Goal: Participate in discussion: Engage in conversation with other users on a specific topic

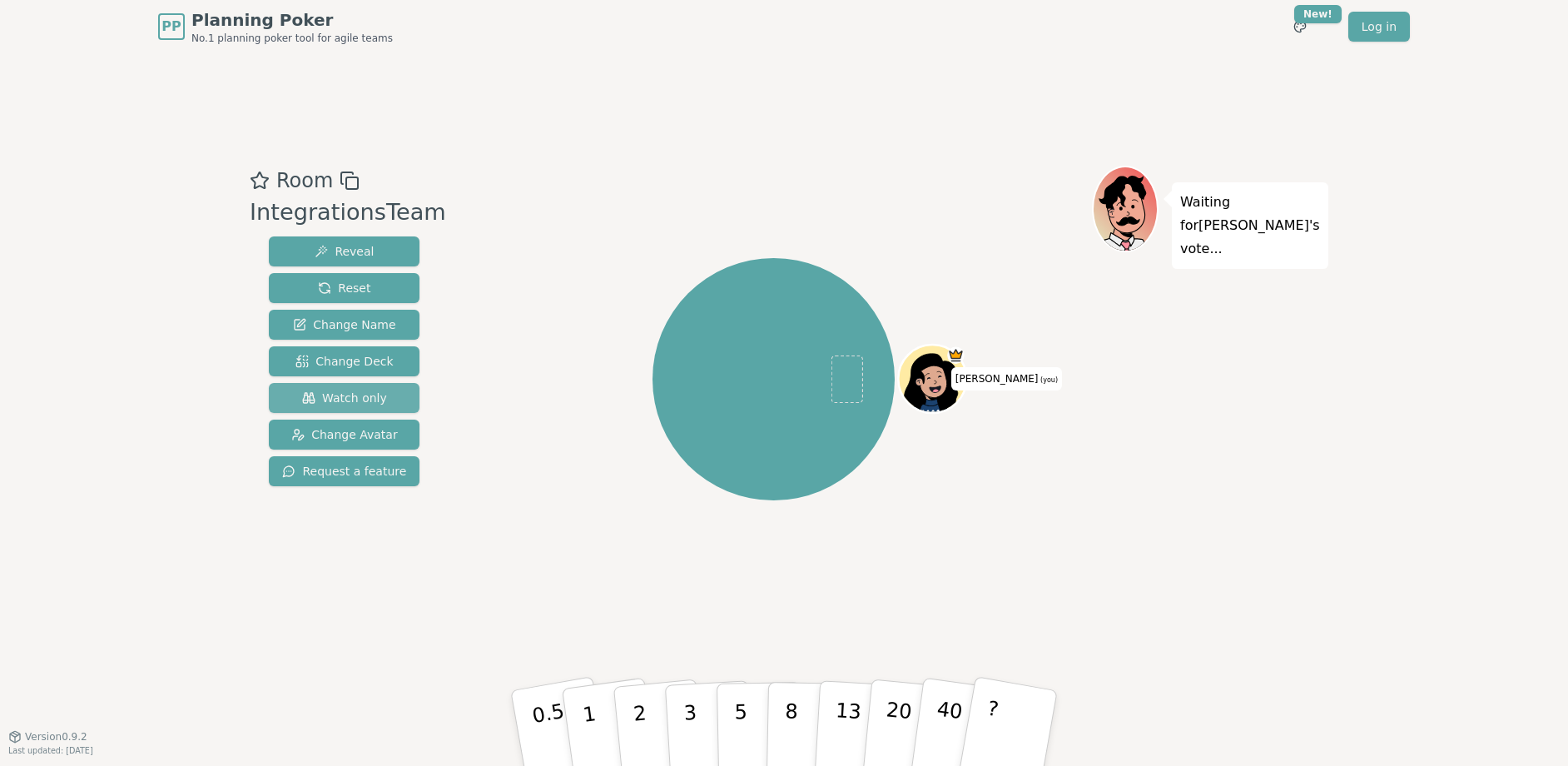
click at [327, 398] on span "Watch only" at bounding box center [344, 397] width 85 height 17
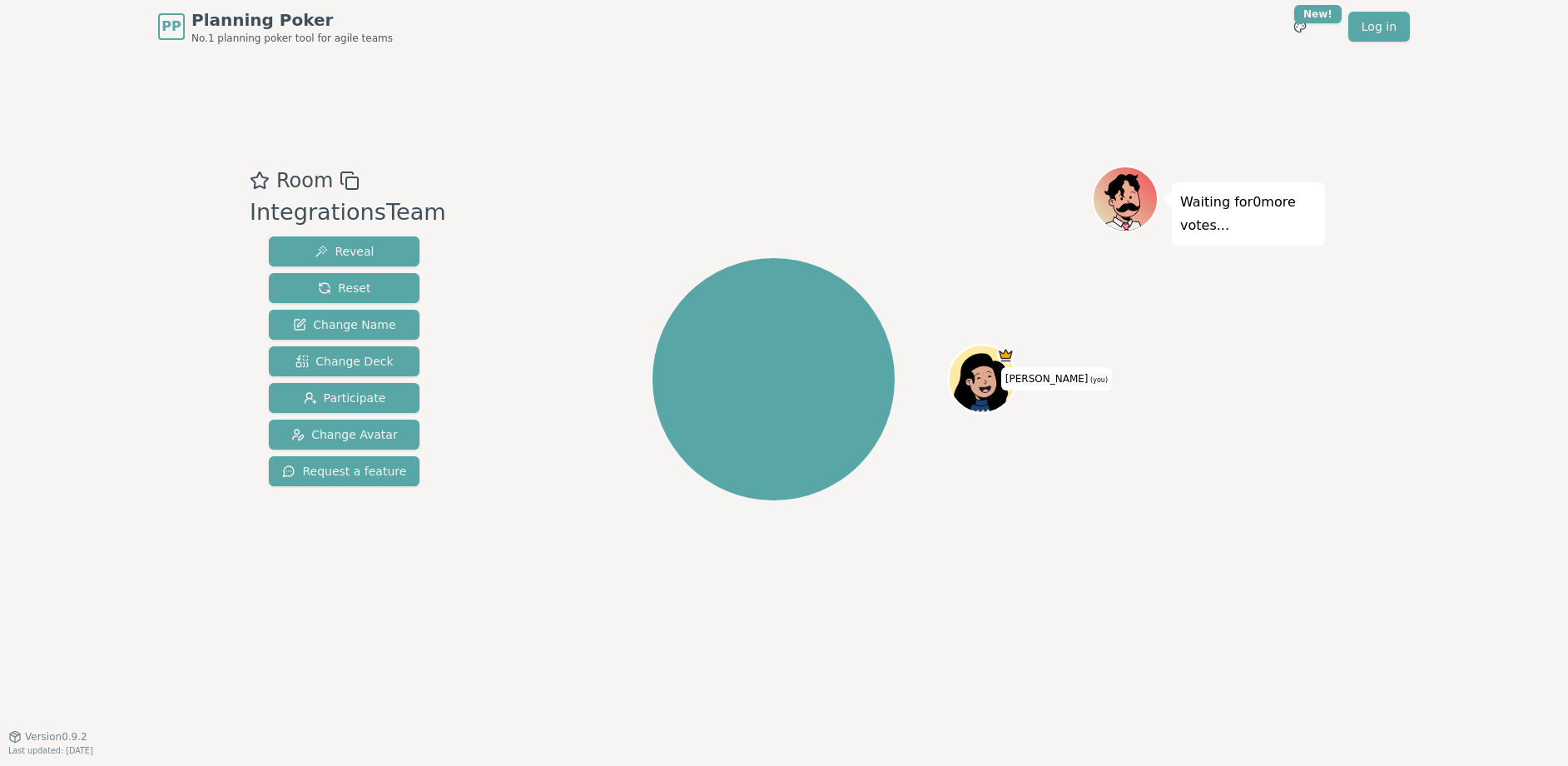
click at [713, 656] on div "Room IntegrationsTeam Reveal Reset Change Name Change Deck Participate Change A…" at bounding box center [784, 395] width 1082 height 682
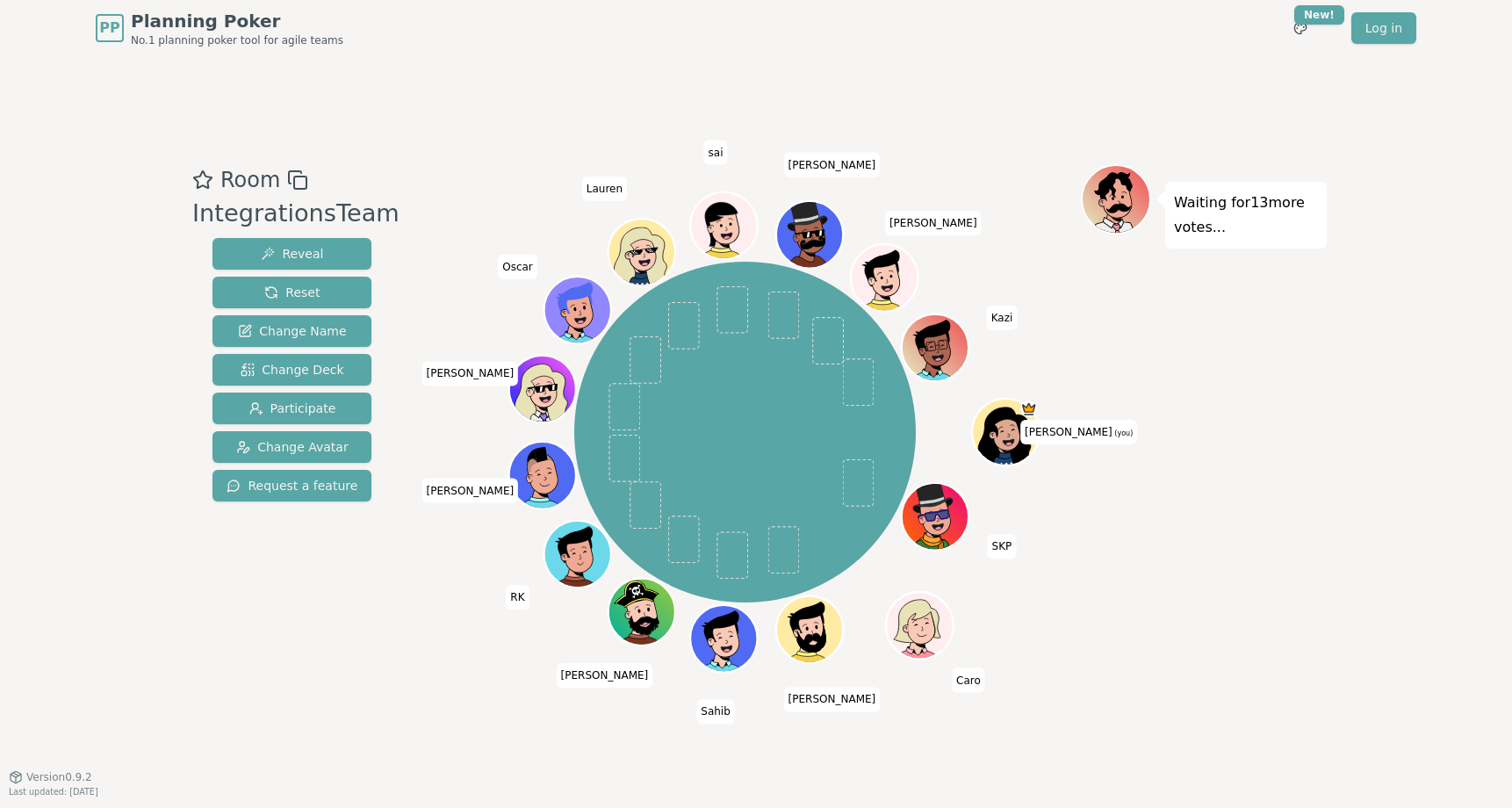
click at [424, 658] on div "[PERSON_NAME] (you) SKP [PERSON_NAME] [PERSON_NAME] [PERSON_NAME] [PERSON_NAME]…" at bounding box center [744, 432] width 672 height 473
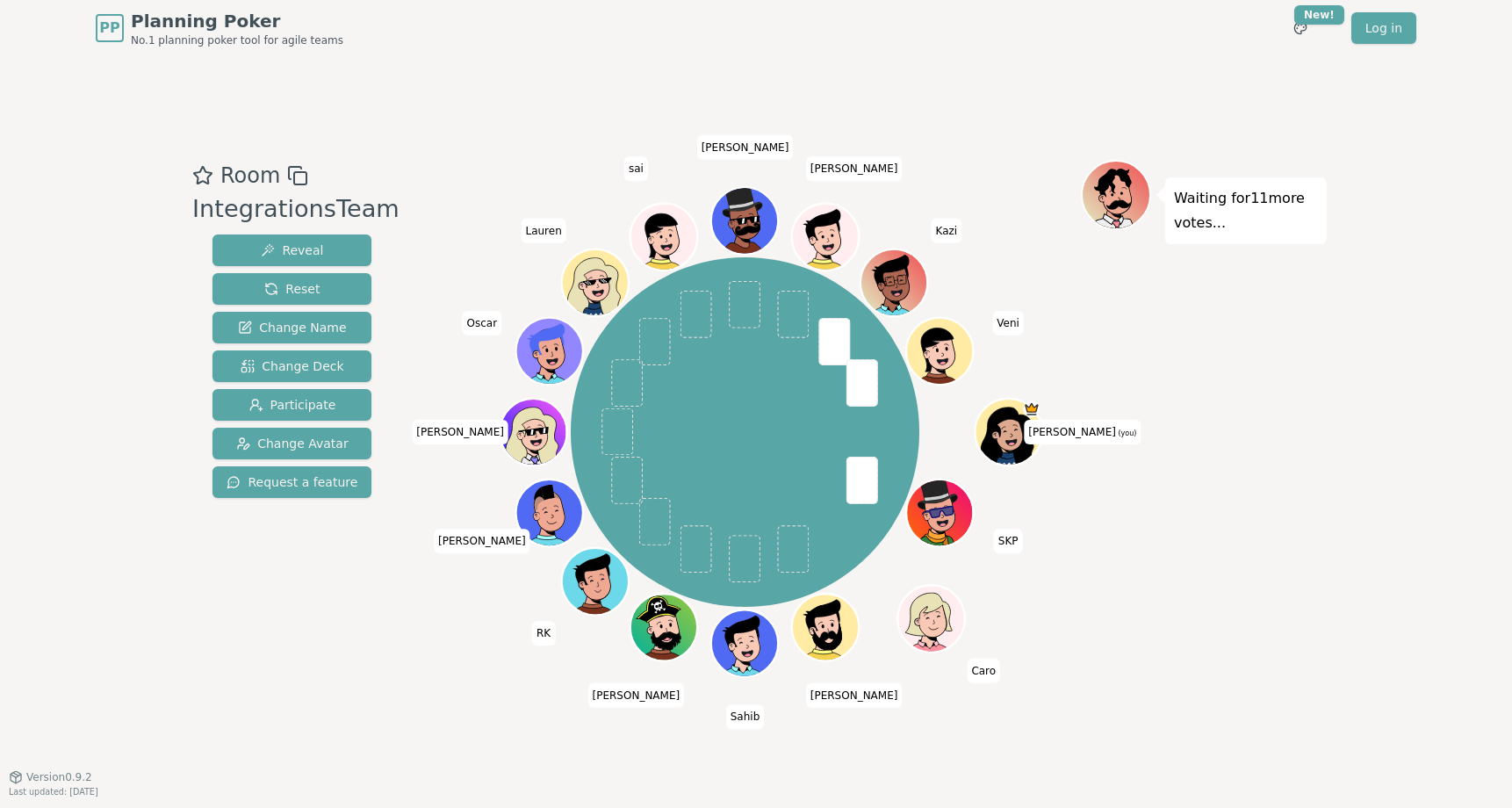
click at [408, 665] on div "Room IntegrationsTeam Reveal Reset Change Name Change Deck Participate Change A…" at bounding box center [756, 415] width 1142 height 511
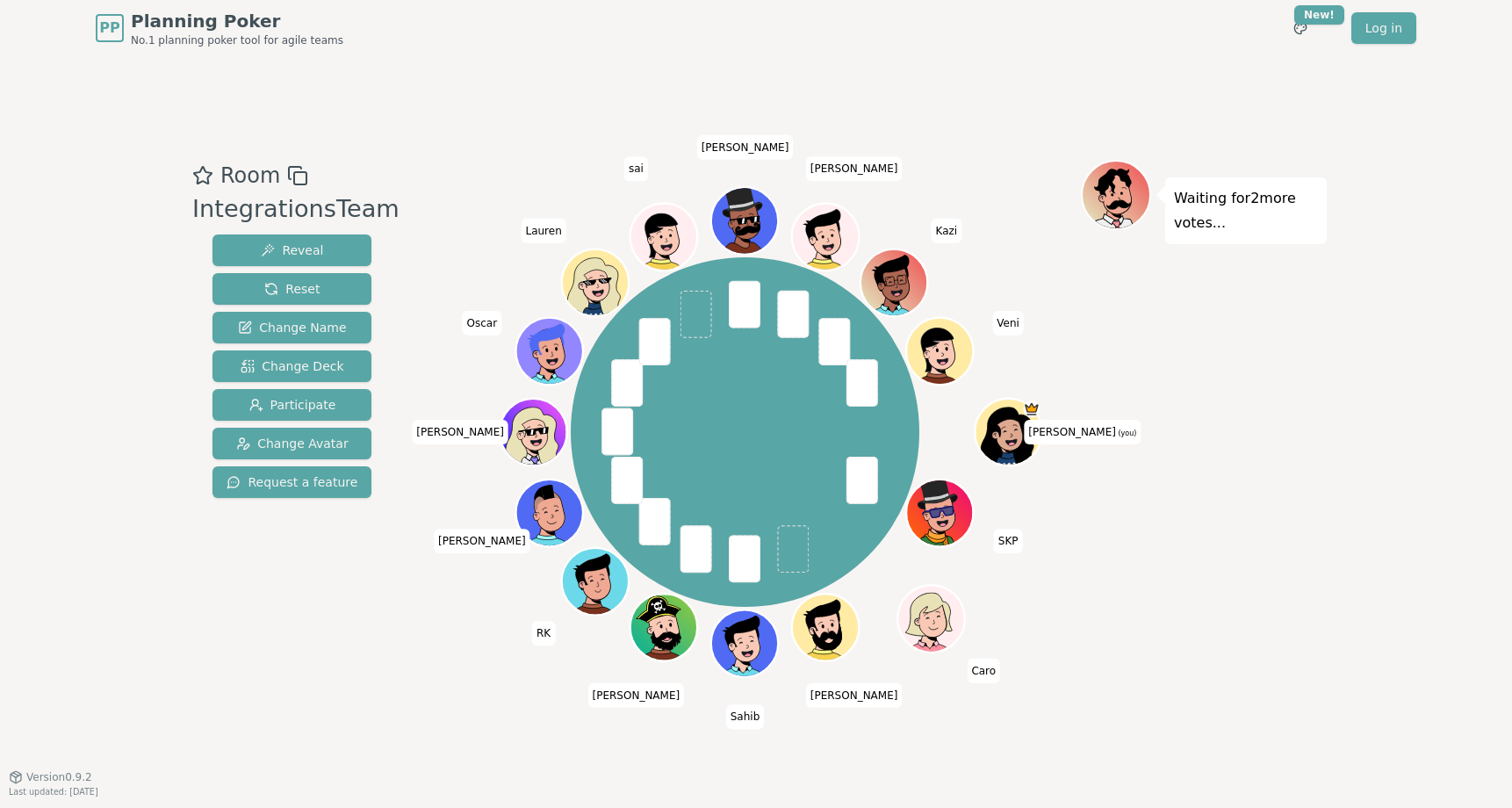
click at [1382, 471] on div "PP Planning Poker No.1 planning poker tool for agile teams Toggle theme New! Lo…" at bounding box center [756, 404] width 1512 height 808
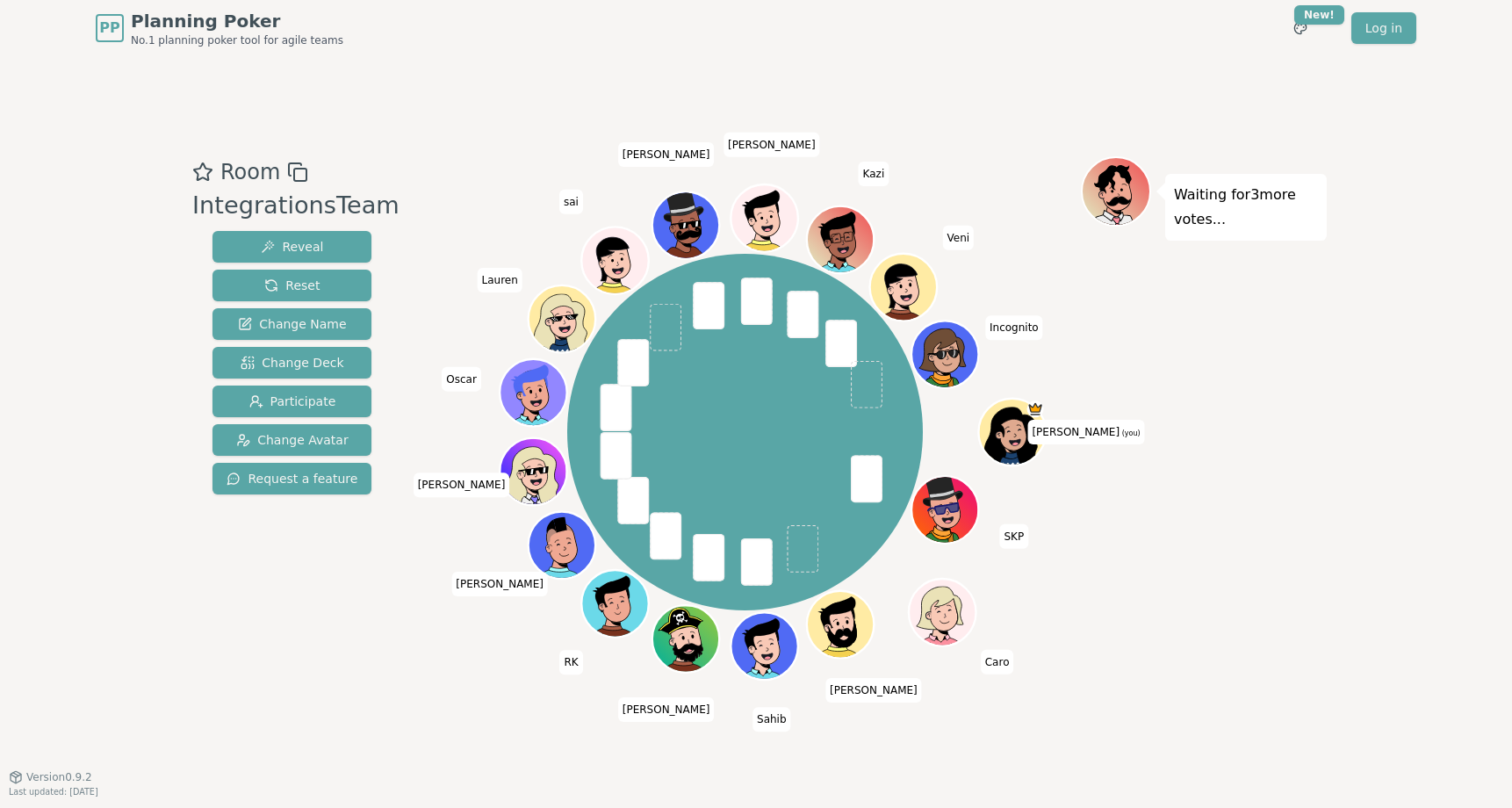
click at [395, 638] on div "Room IntegrationsTeam Reveal Reset Change Name Change Deck Participate Change A…" at bounding box center [756, 416] width 1142 height 520
click at [499, 135] on div "Room IntegrationsTeam Reveal Reset Change Name Change Deck Participate Change A…" at bounding box center [756, 416] width 1142 height 719
click at [333, 248] on button "Reveal" at bounding box center [292, 247] width 159 height 32
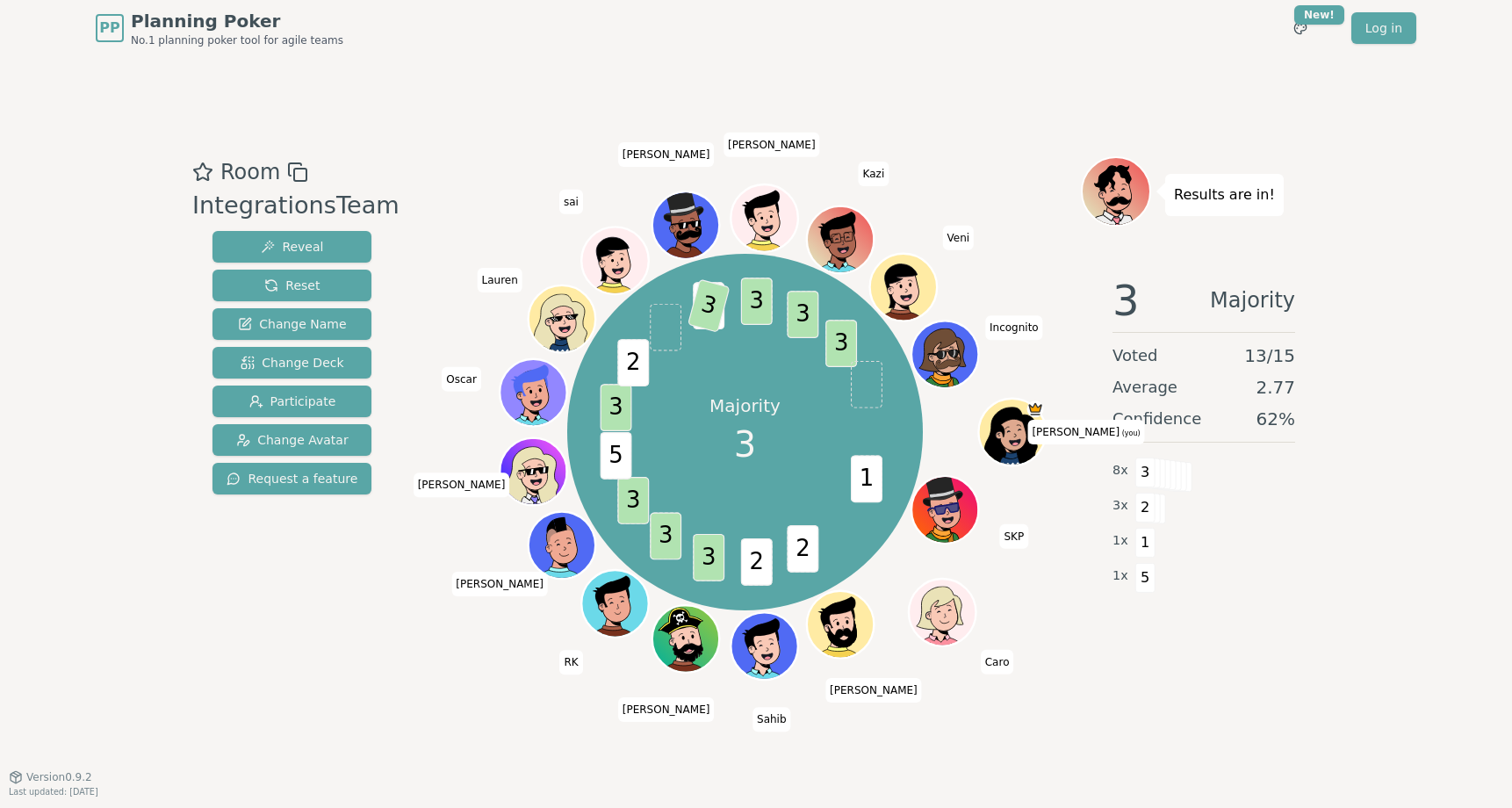
click at [498, 137] on div "Room IntegrationsTeam Reveal Reset Change Name Change Deck Participate Change A…" at bounding box center [756, 416] width 1142 height 719
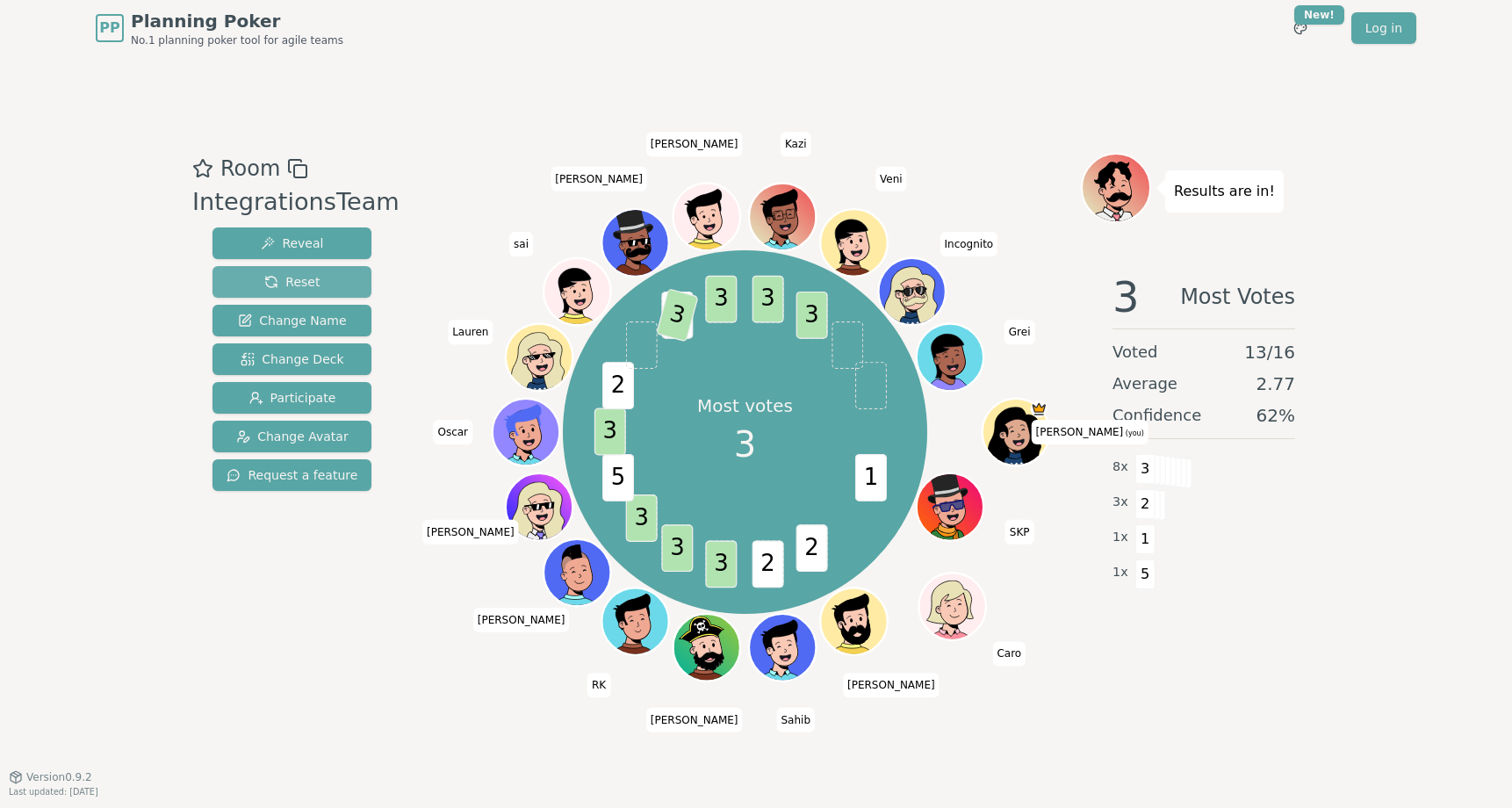
click at [318, 272] on button "Reset" at bounding box center [292, 282] width 159 height 32
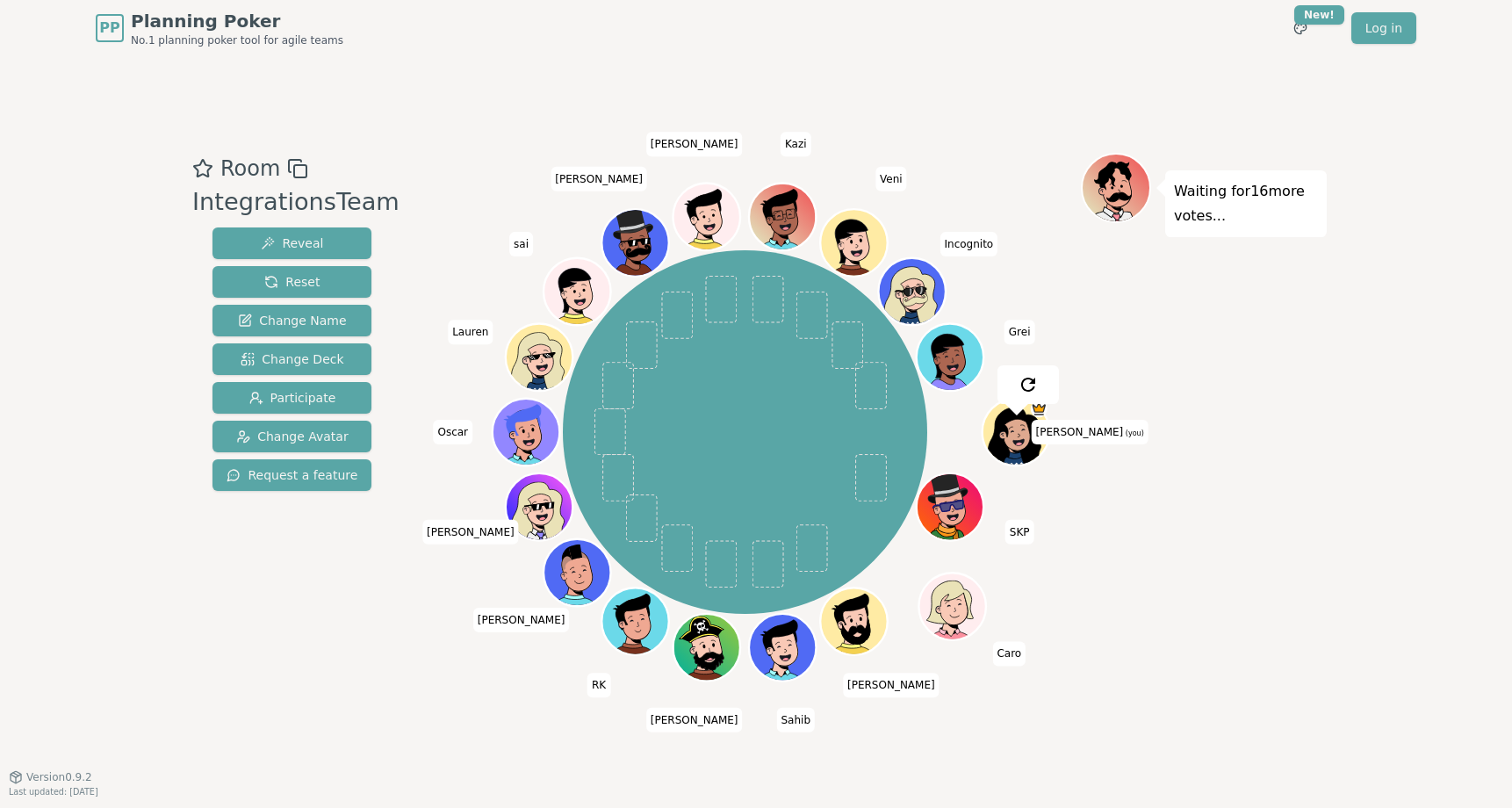
click at [326, 593] on div "Room IntegrationsTeam Reveal Reset Change Name Change Deck Participate Change A…" at bounding box center [292, 415] width 214 height 526
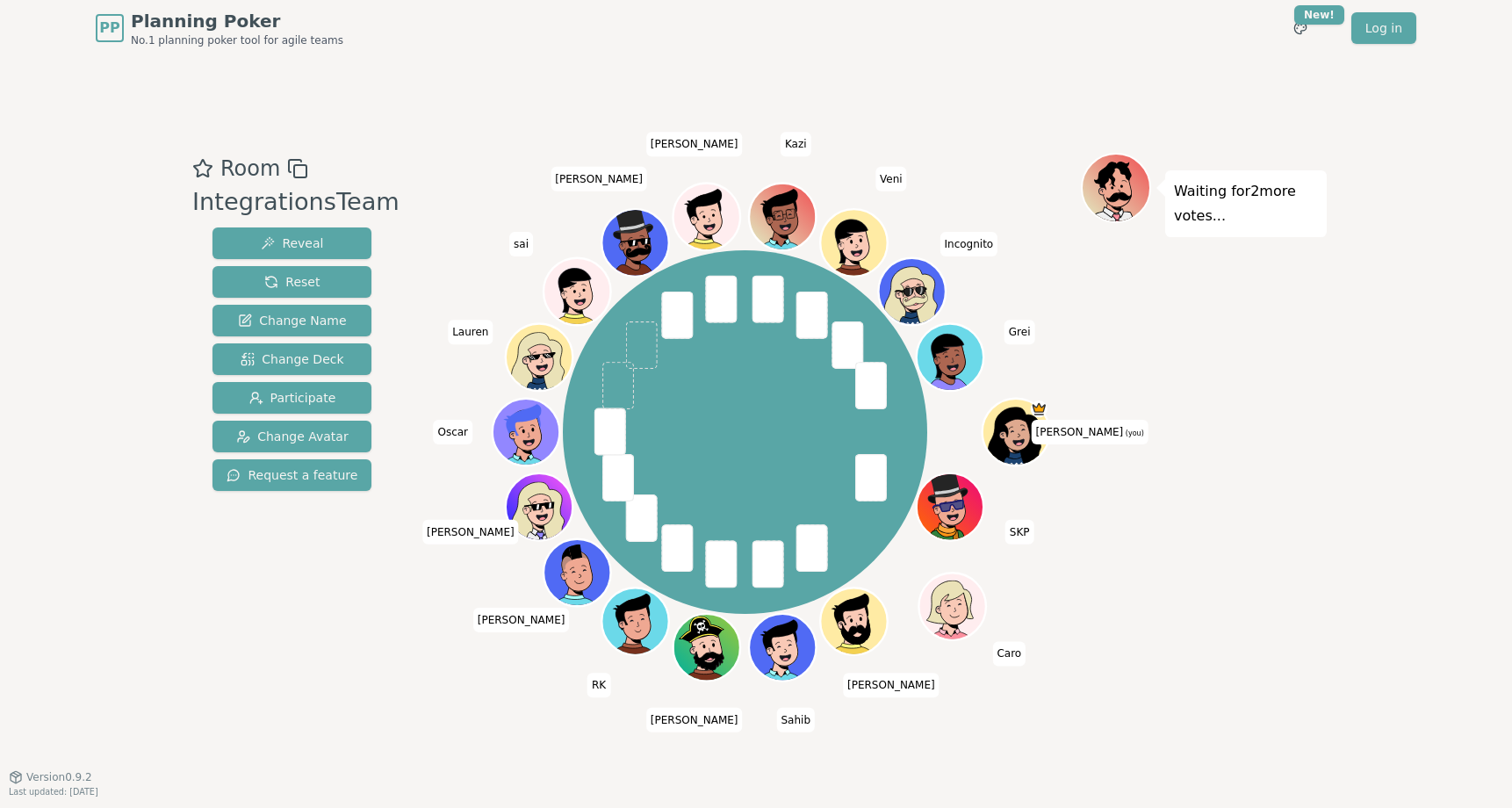
click at [353, 562] on div "Room IntegrationsTeam Reveal Reset Change Name Change Deck Participate Change A…" at bounding box center [292, 415] width 214 height 526
click at [323, 248] on button "Reveal" at bounding box center [292, 243] width 159 height 32
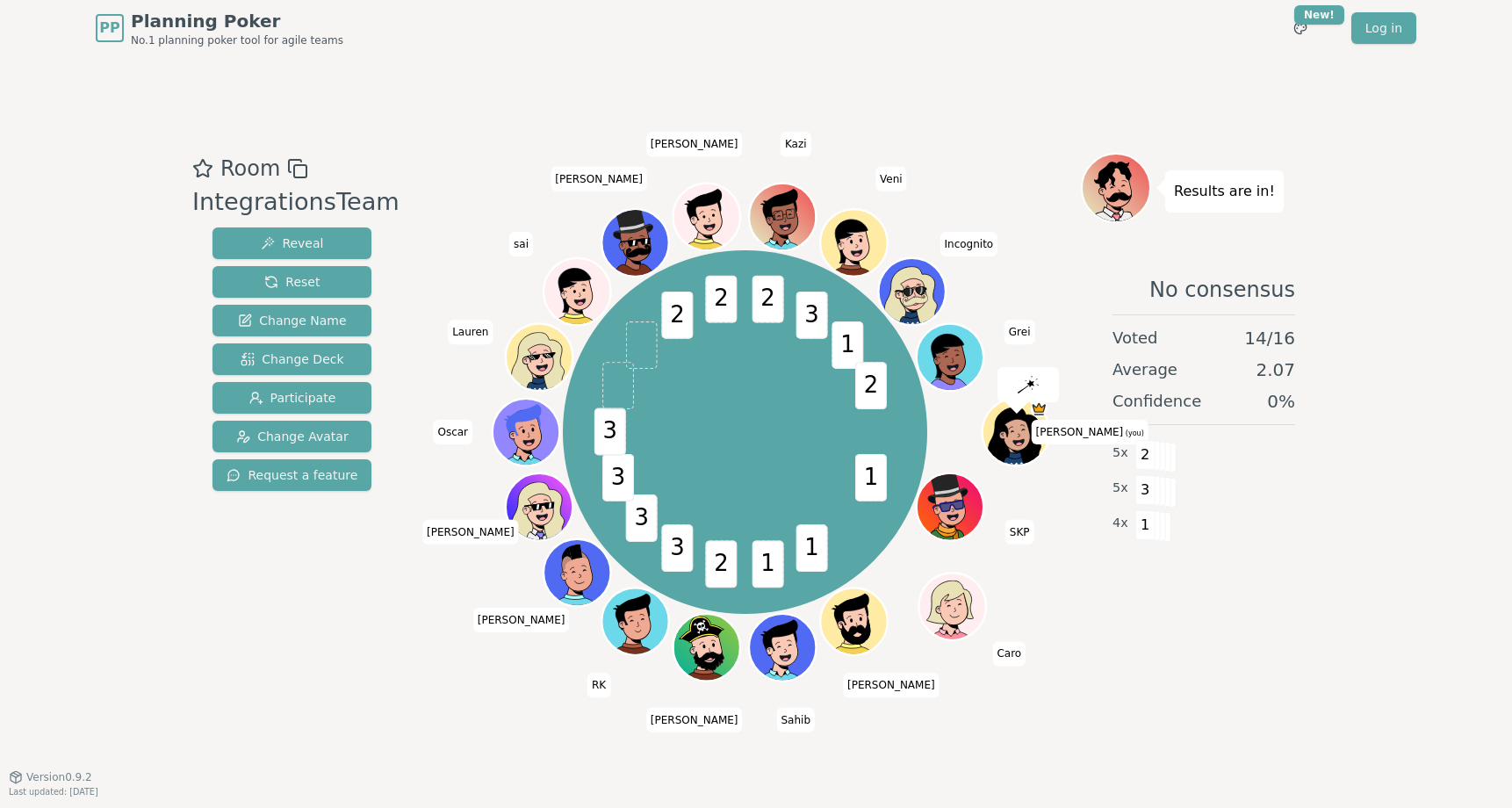
click at [368, 665] on div "Room IntegrationsTeam Reveal Reset Change Name Change Deck Participate Change A…" at bounding box center [756, 415] width 1142 height 526
click at [1248, 640] on div "Results are in! No consensus Voted 14 / 16 Average 2.07 Confidence 0 % 5 x 2 5 …" at bounding box center [1203, 415] width 246 height 526
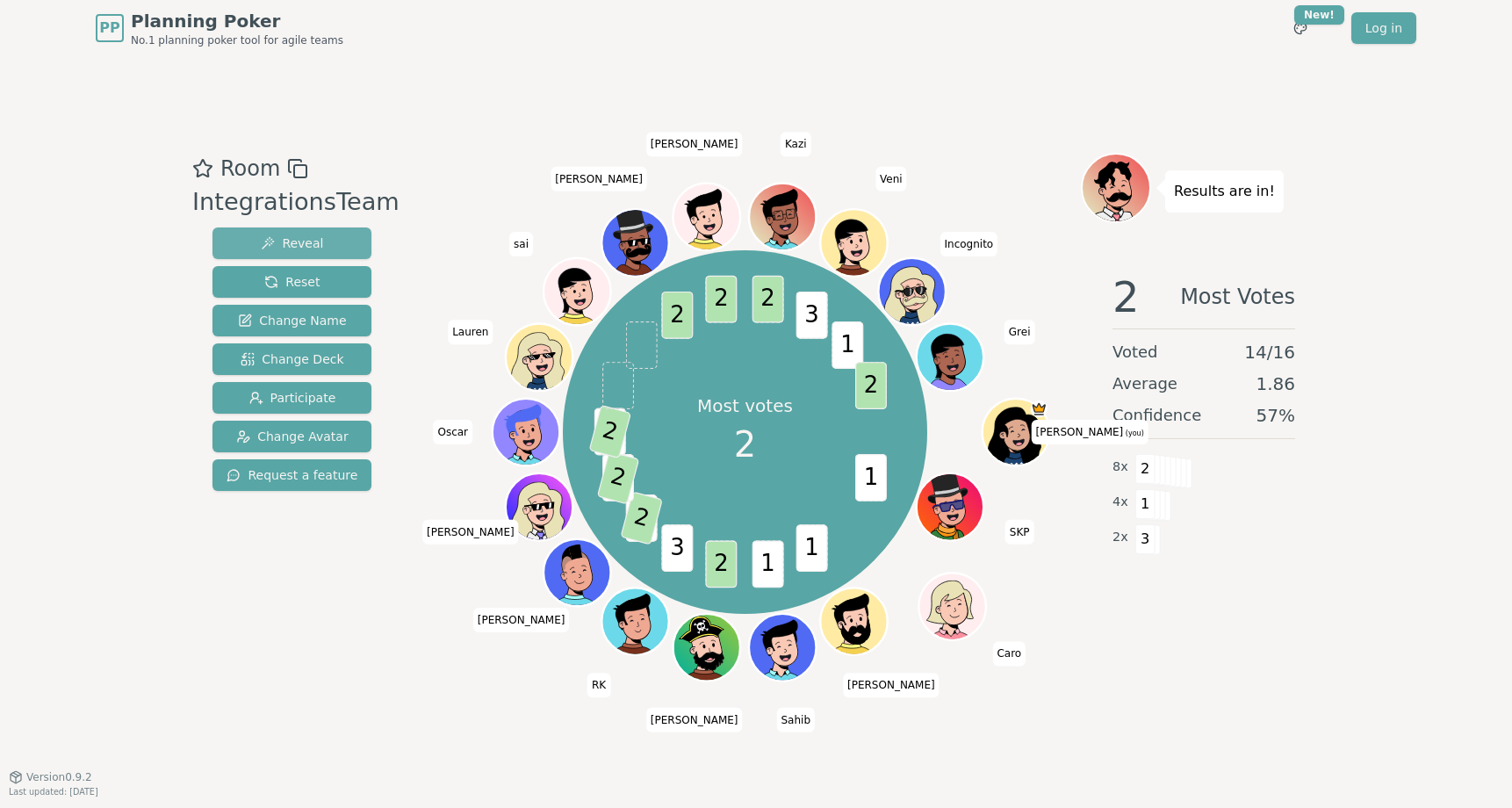
click at [337, 242] on button "Reveal" at bounding box center [292, 243] width 159 height 32
click at [319, 291] on button "Reset" at bounding box center [292, 282] width 159 height 32
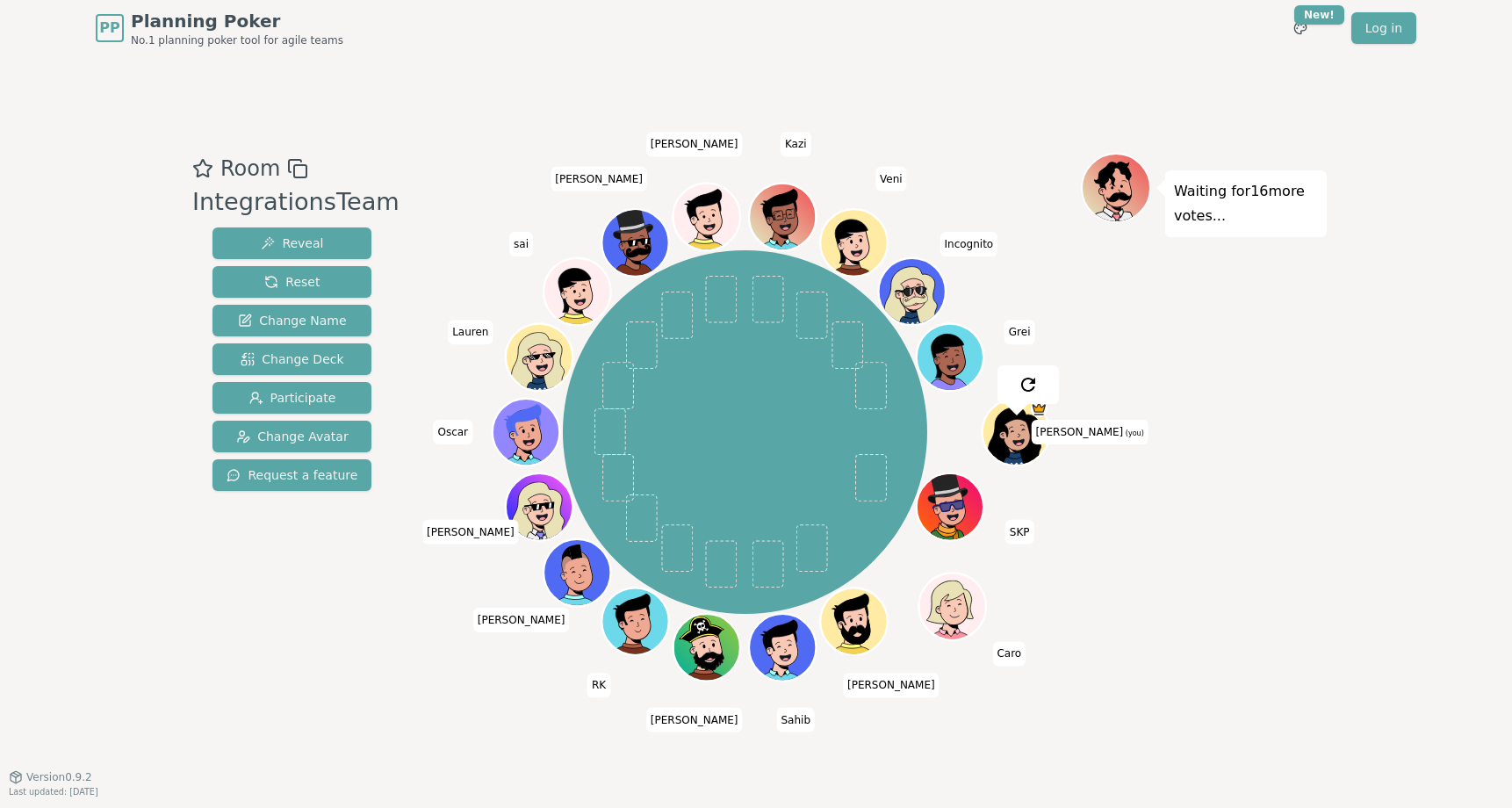
click at [385, 563] on div "Room IntegrationsTeam Reveal Reset Change Name Change Deck Participate Change A…" at bounding box center [756, 415] width 1142 height 526
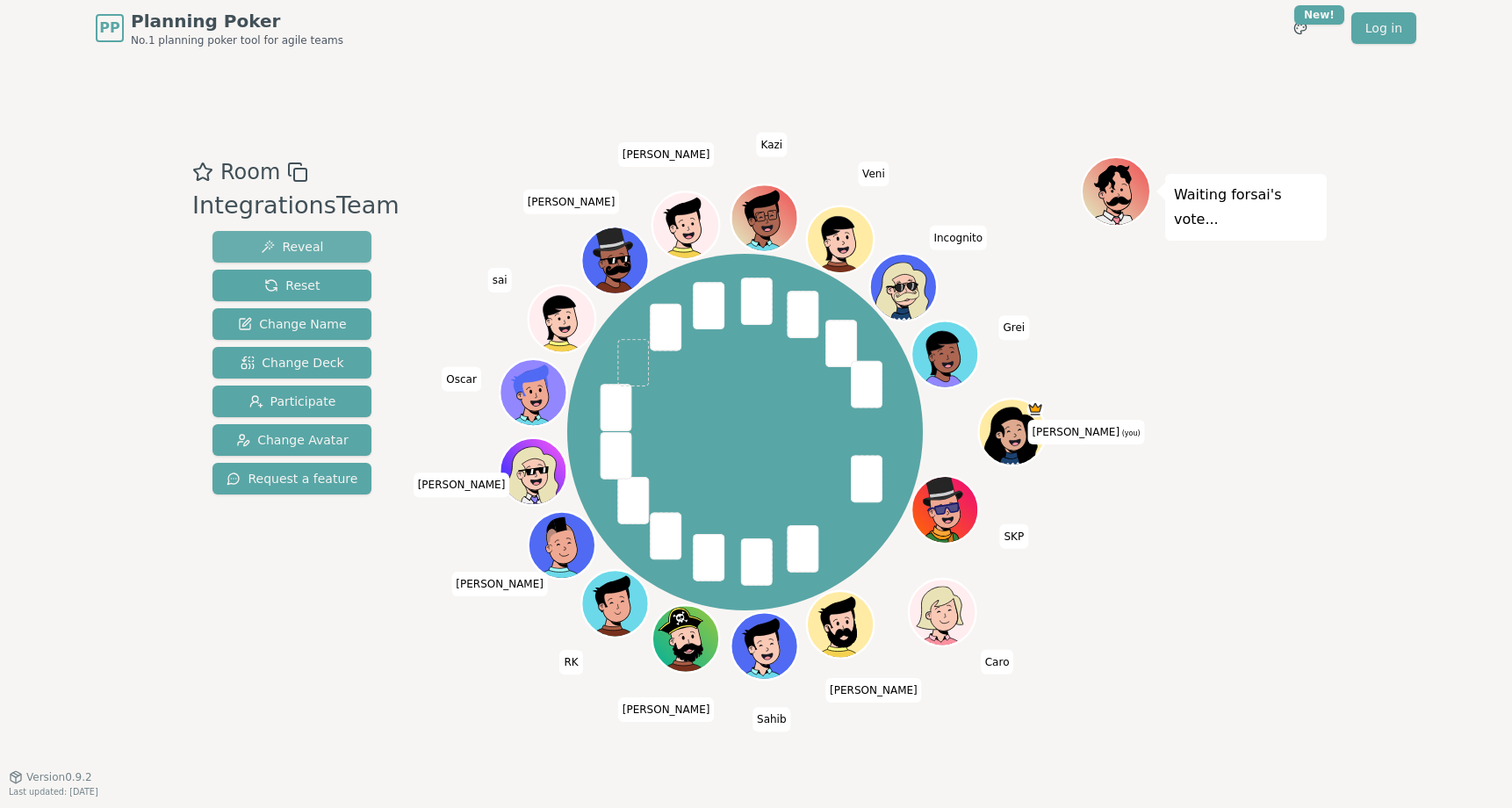
click at [327, 240] on button "Reveal" at bounding box center [292, 247] width 159 height 32
